Goal: Transaction & Acquisition: Purchase product/service

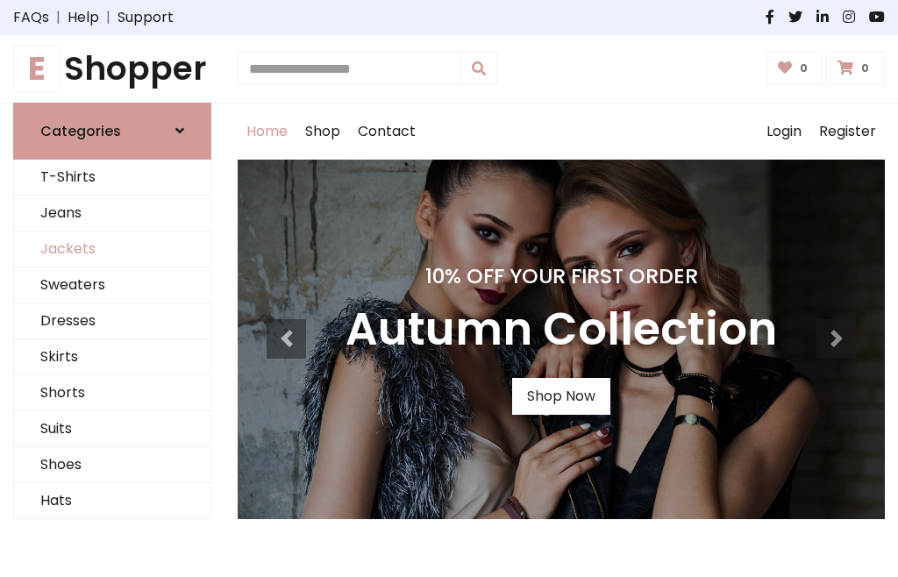
click at [112, 249] on link "Jackets" at bounding box center [112, 250] width 197 height 36
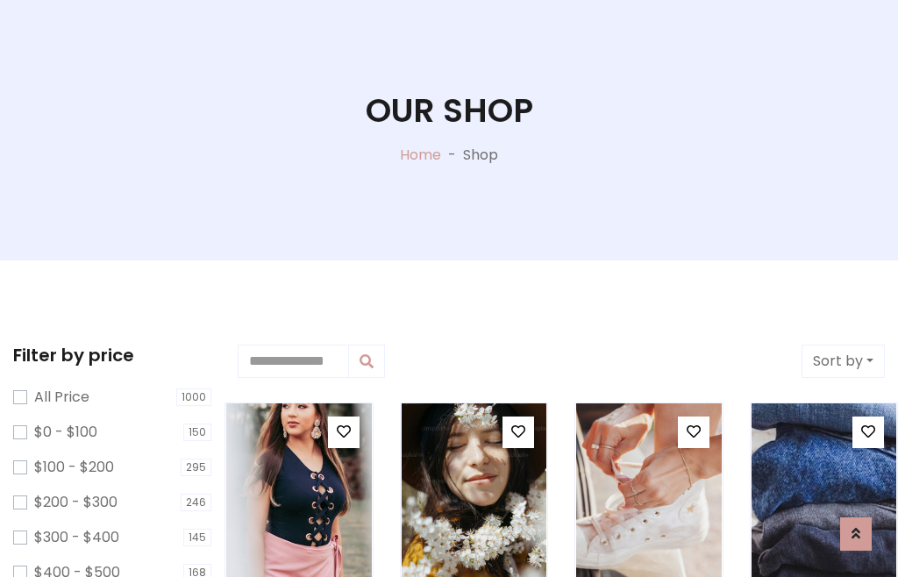
scroll to position [89, 0]
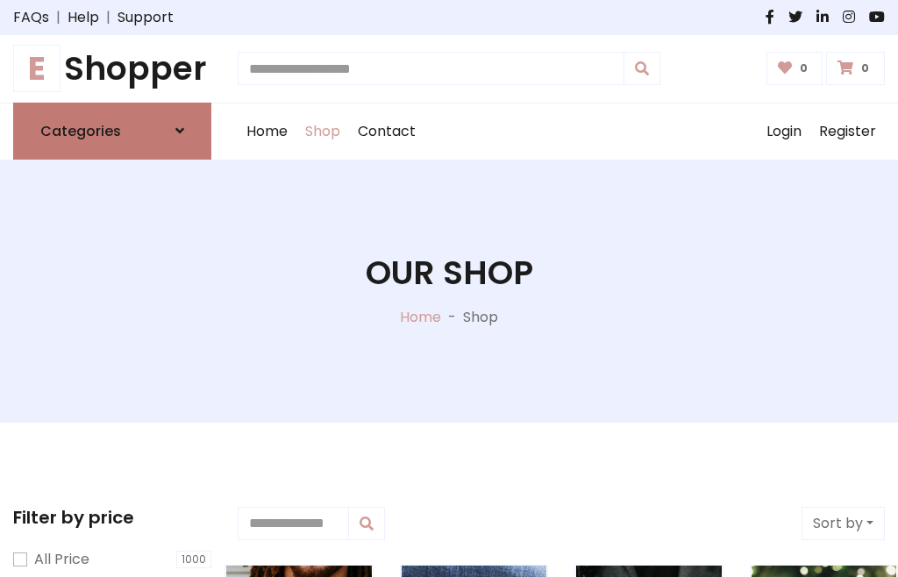
click at [112, 131] on h6 "Categories" at bounding box center [80, 131] width 81 height 17
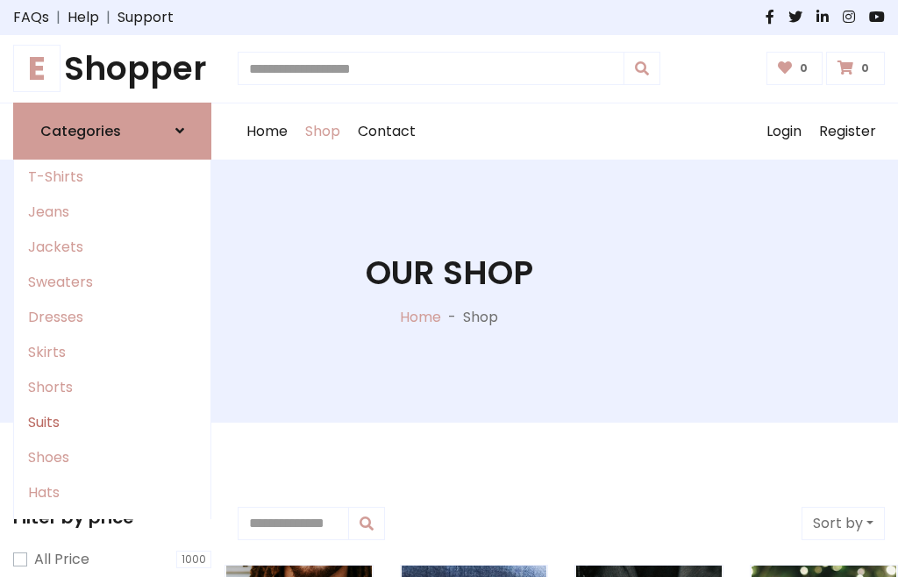
click at [112, 422] on link "Suits" at bounding box center [112, 422] width 197 height 35
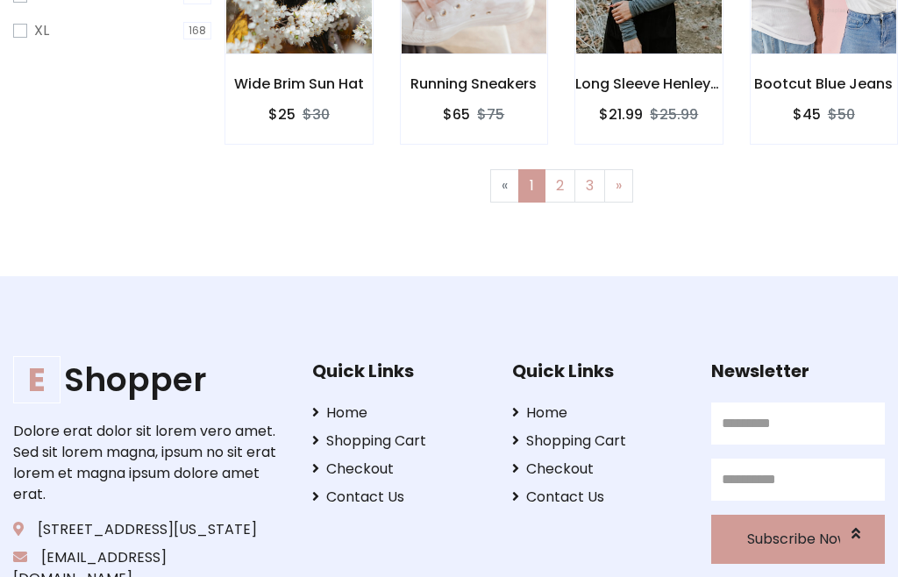
scroll to position [744, 0]
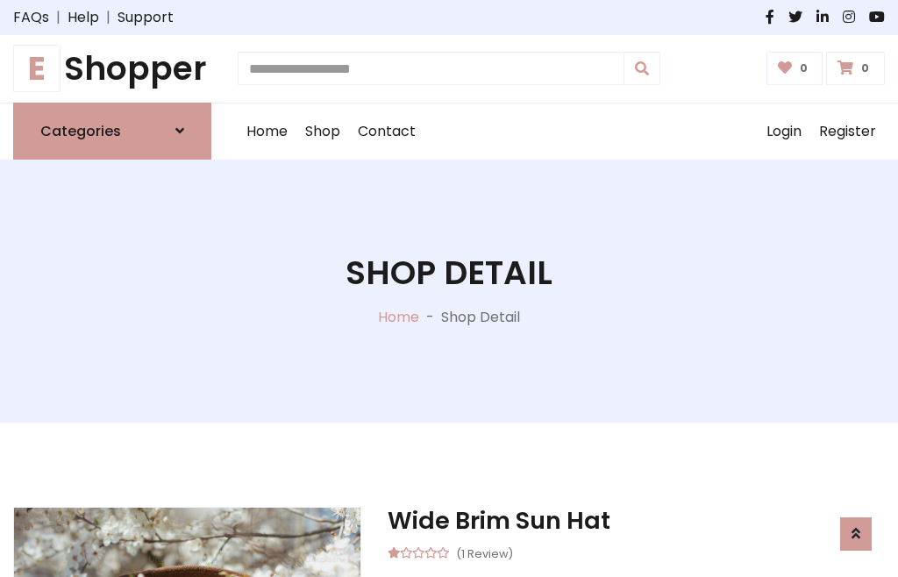
scroll to position [1640, 0]
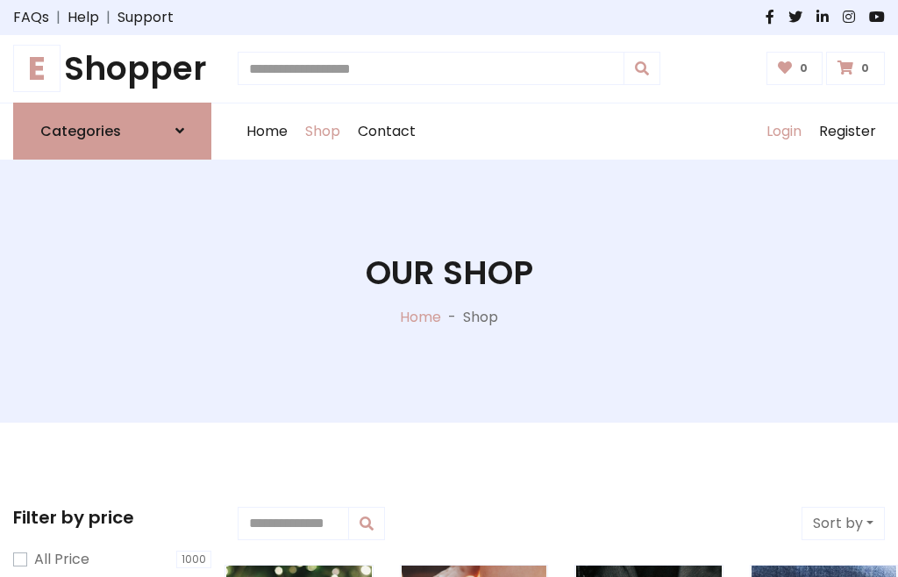
click at [783, 131] on link "Login" at bounding box center [784, 132] width 53 height 56
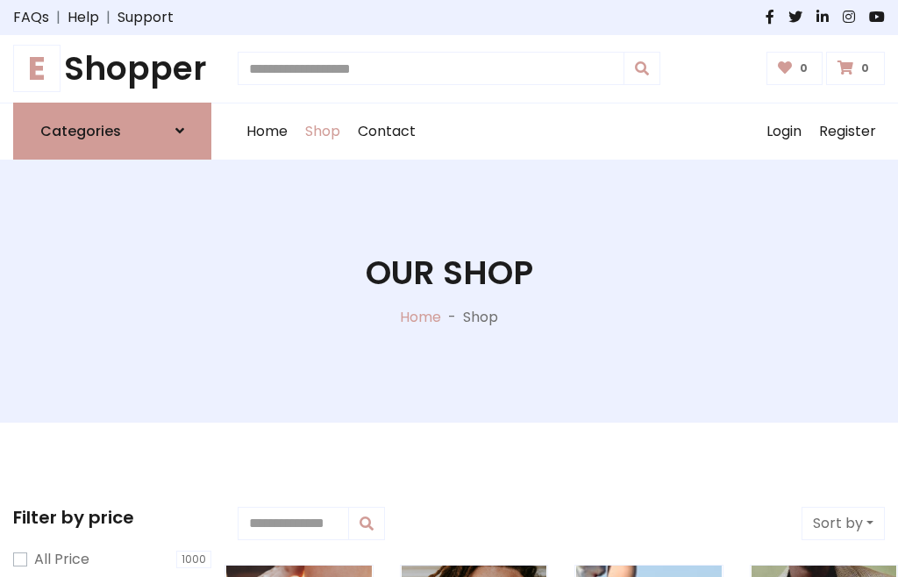
scroll to position [89, 0]
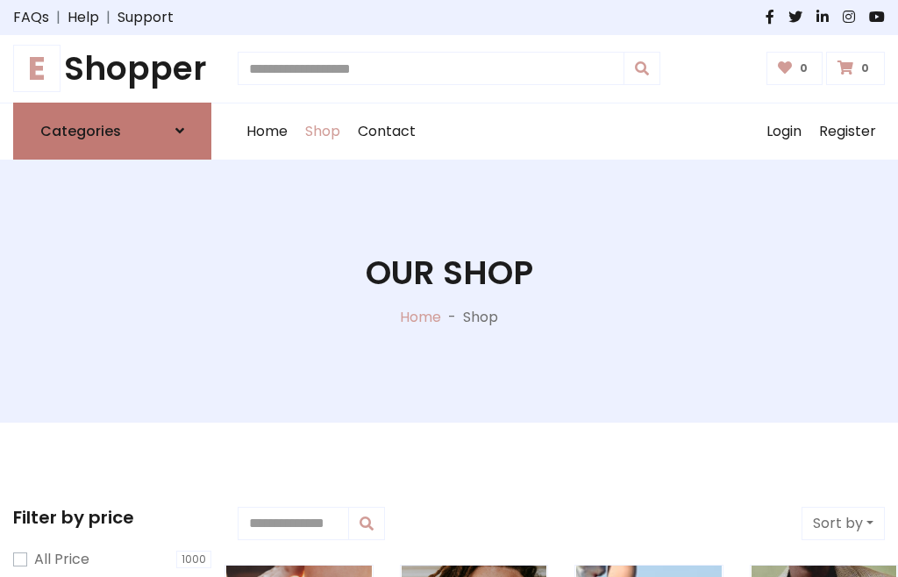
click at [180, 131] on icon at bounding box center [179, 131] width 9 height 14
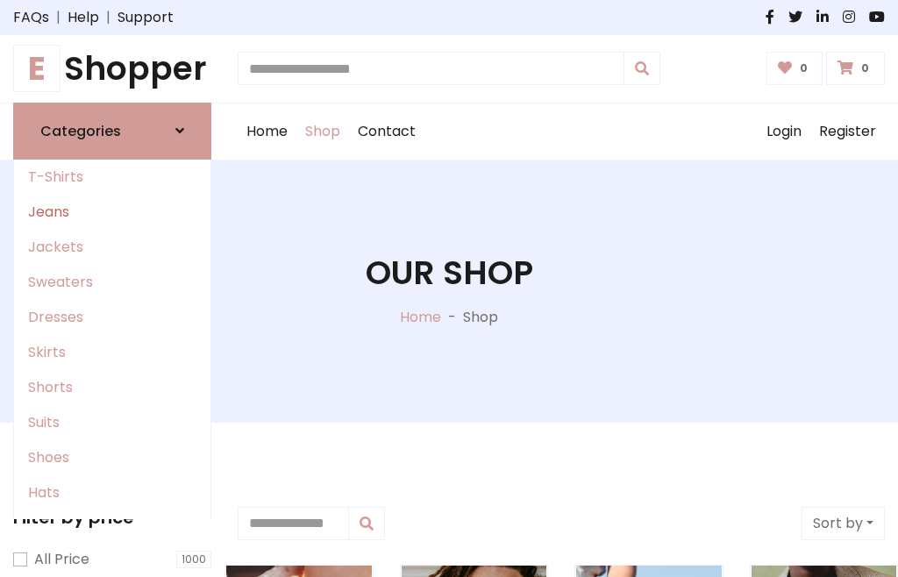
click at [112, 211] on link "Jeans" at bounding box center [112, 212] width 197 height 35
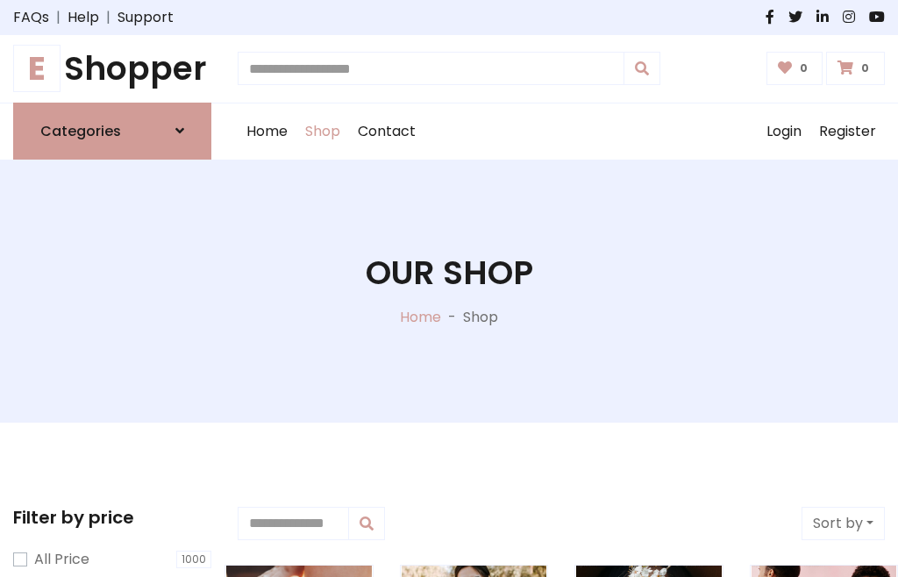
scroll to position [89, 0]
